Goal: Book appointment/travel/reservation

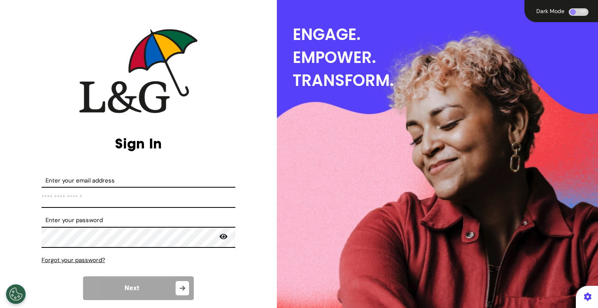
click at [154, 192] on input "Enter your email address" at bounding box center [139, 197] width 194 height 21
type input "**********"
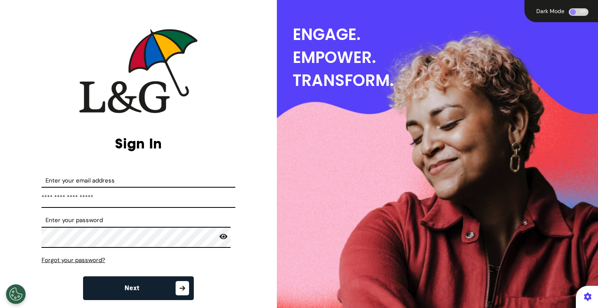
click at [129, 291] on span "Next" at bounding box center [132, 288] width 15 height 6
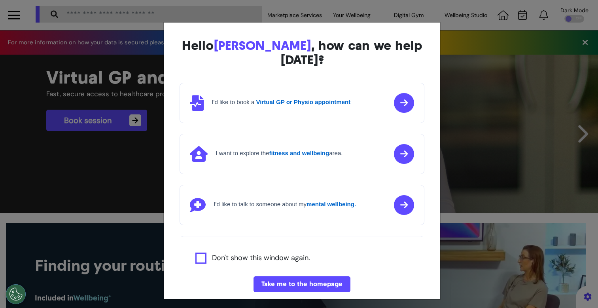
scroll to position [0, 299]
click at [138, 230] on div "Hello [PERSON_NAME] , how can we help [DATE]? I'd like to book a Virtual GP or …" at bounding box center [299, 154] width 598 height 308
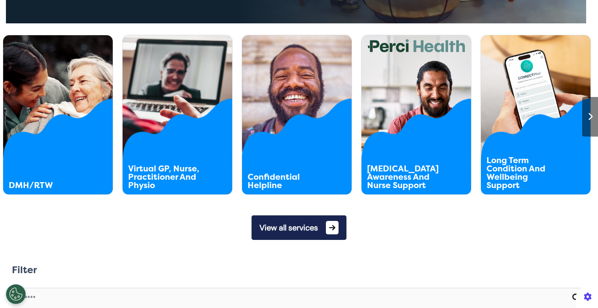
click at [279, 225] on button "View all services" at bounding box center [298, 227] width 95 height 25
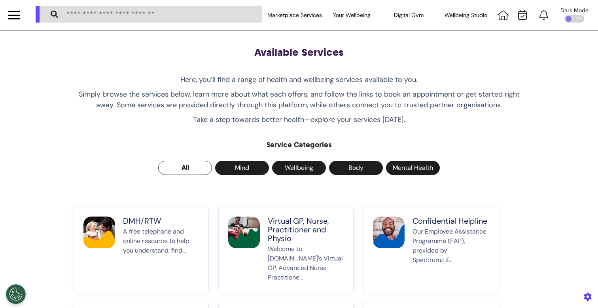
click at [161, 235] on p "A free telephone and online resource to help you understand, find..." at bounding box center [161, 254] width 76 height 55
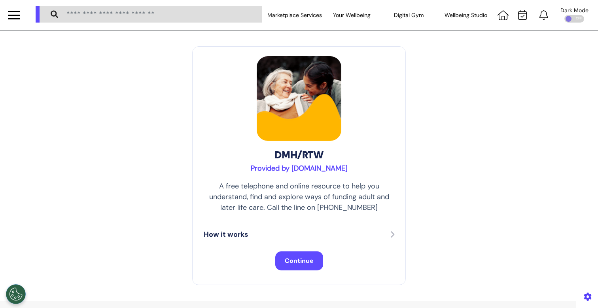
click at [299, 259] on span "Continue" at bounding box center [299, 260] width 29 height 8
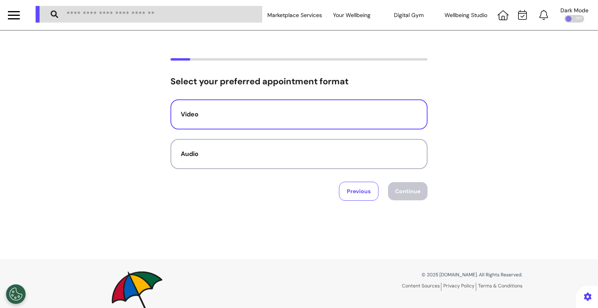
click at [331, 115] on div "Video" at bounding box center [299, 114] width 236 height 9
click at [403, 195] on button "Continue" at bounding box center [408, 191] width 40 height 18
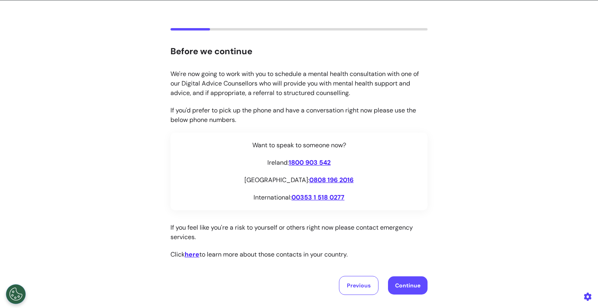
scroll to position [31, 0]
